Goal: Task Accomplishment & Management: Complete application form

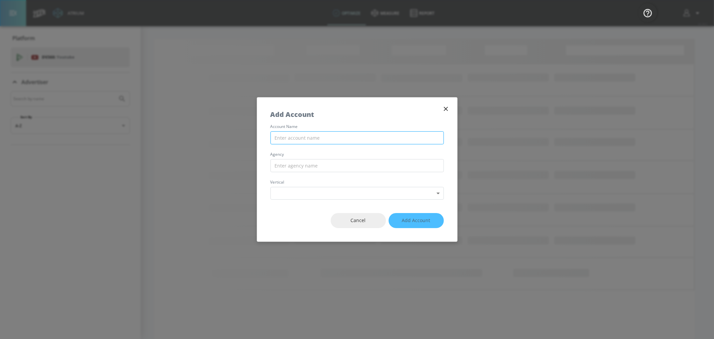
click at [337, 140] on input "text" at bounding box center [357, 137] width 173 height 13
click at [322, 168] on input "text" at bounding box center [357, 165] width 173 height 13
click at [326, 194] on body "Atrium optimize measure Report optimize measure Report v 4.28.0 Platform DV360:…" at bounding box center [357, 176] width 714 height 352
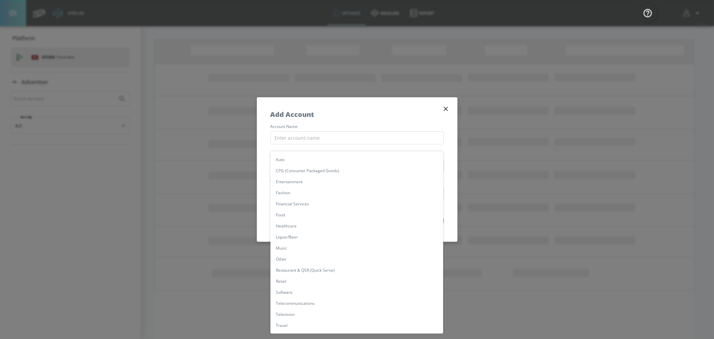
click at [263, 186] on div at bounding box center [357, 169] width 714 height 339
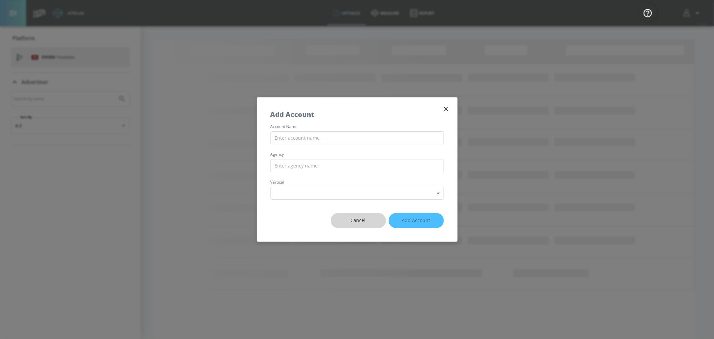
click at [354, 220] on span "Cancel" at bounding box center [358, 220] width 28 height 8
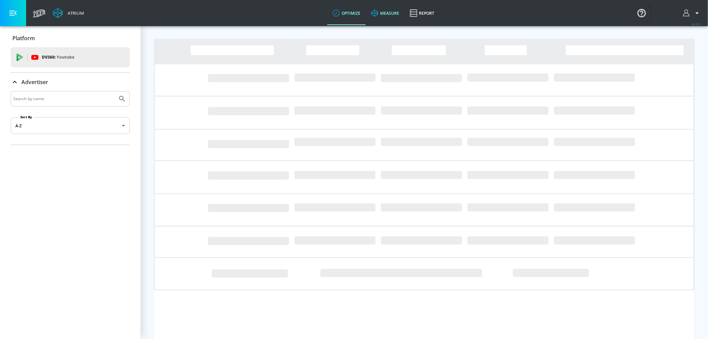
click at [394, 11] on link "measure" at bounding box center [385, 13] width 39 height 24
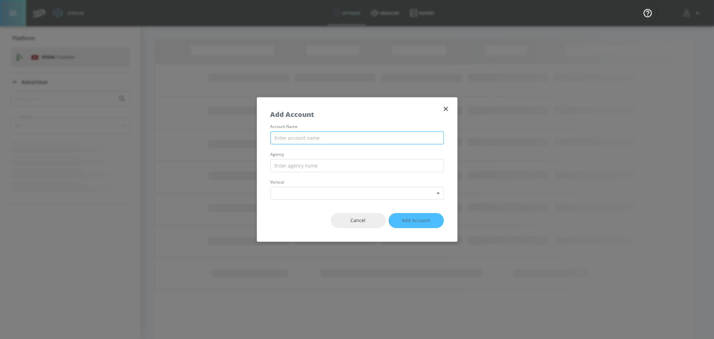
click at [282, 136] on input "text" at bounding box center [357, 137] width 173 height 13
click at [322, 139] on input "text" at bounding box center [357, 137] width 173 height 13
click at [320, 141] on input "text" at bounding box center [357, 137] width 173 height 13
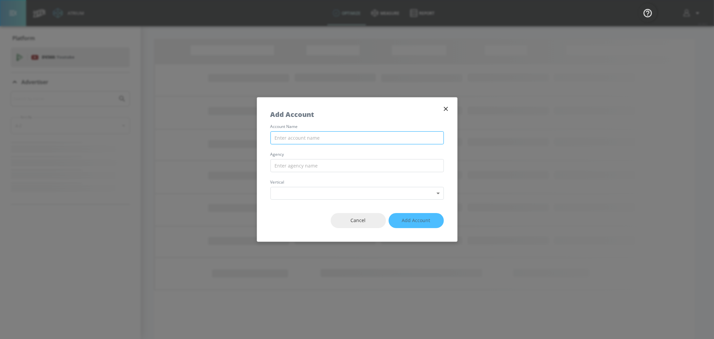
paste input "EU_CZ_NEST_KIT_TT_WPP_KitKat"
type input "EU_CZ_NEST_KIT_TT_WPP_KitKat"
click at [326, 165] on input "text" at bounding box center [357, 165] width 173 height 13
type input "WPP Media"
click at [309, 189] on body "Atrium optimize measure Report optimize measure Report v 4.28.0 Platform DV360:…" at bounding box center [357, 176] width 714 height 352
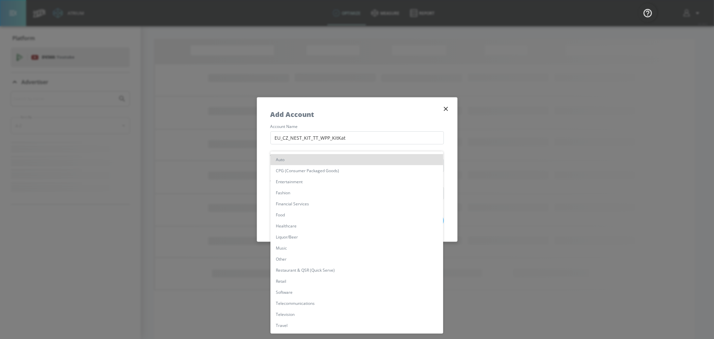
click at [321, 214] on li "Food" at bounding box center [357, 214] width 173 height 11
type input "[object Object]"
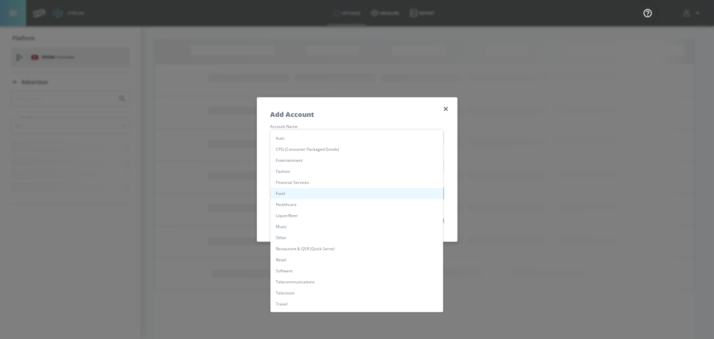
click at [319, 195] on body "Atrium optimize measure Report optimize measure Report v 4.28.0 Platform DV360:…" at bounding box center [357, 176] width 714 height 352
click at [346, 106] on div at bounding box center [357, 169] width 714 height 339
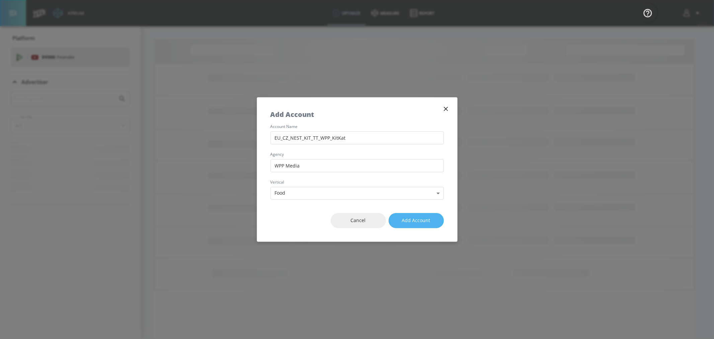
click at [425, 220] on span "Add Account" at bounding box center [416, 220] width 28 height 8
